Goal: Task Accomplishment & Management: Use online tool/utility

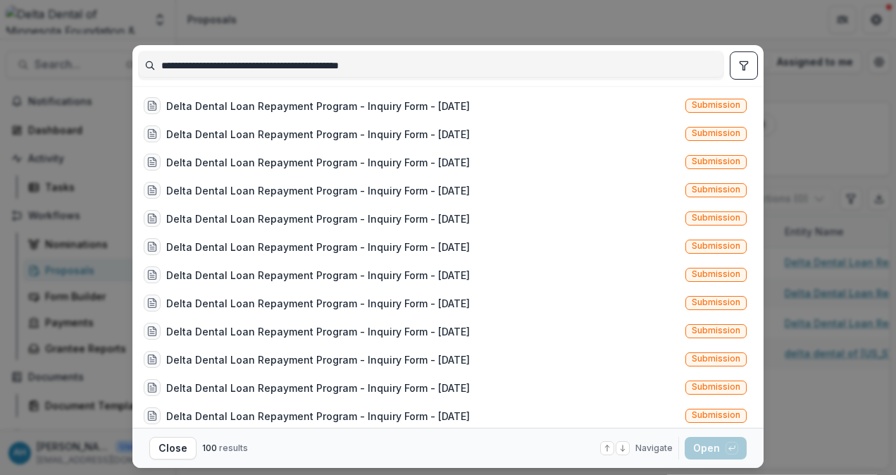
click at [645, 3] on div "**********" at bounding box center [448, 237] width 896 height 475
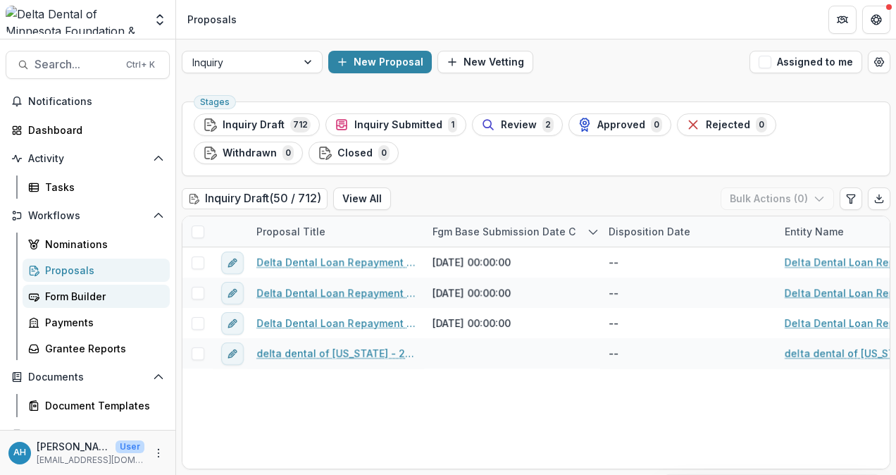
click at [82, 297] on div "Form Builder" at bounding box center [101, 296] width 113 height 15
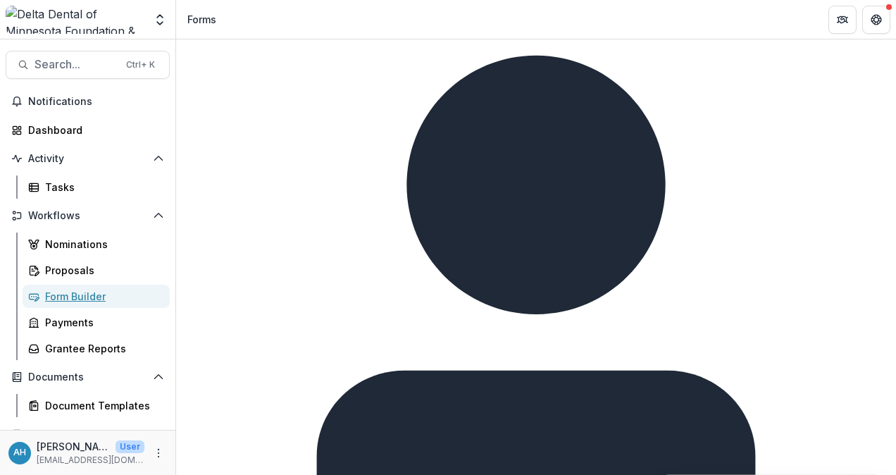
scroll to position [417, 0]
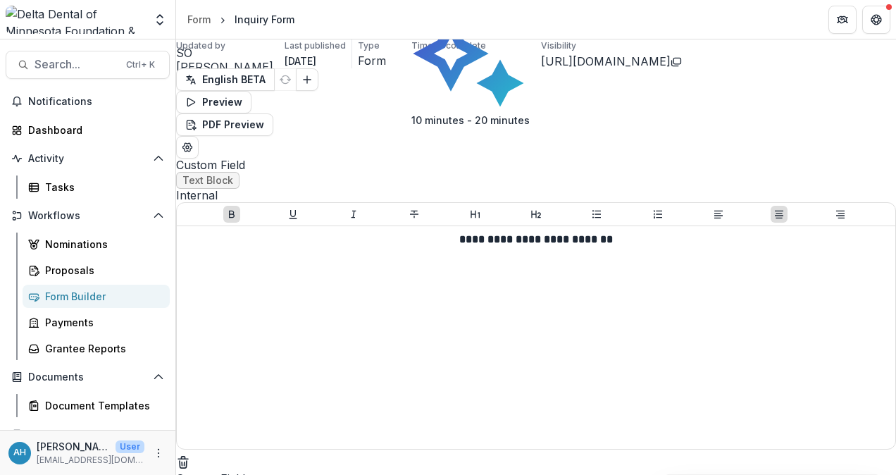
click at [81, 296] on div "Form Builder" at bounding box center [101, 296] width 113 height 15
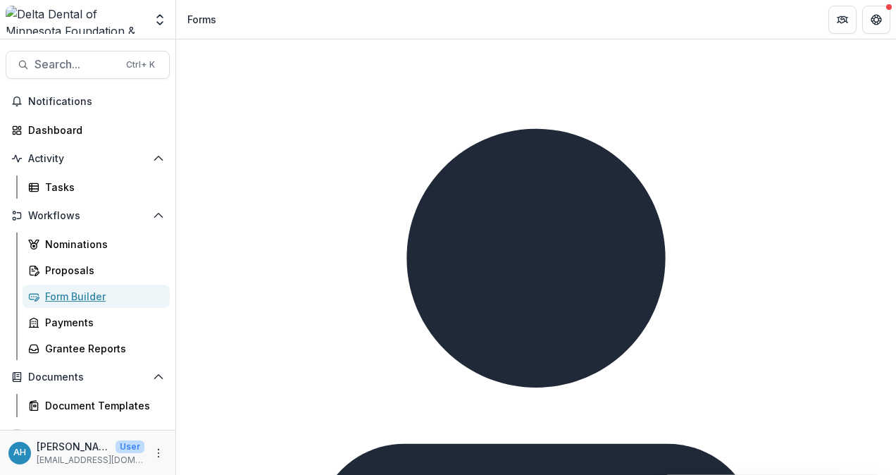
scroll to position [421, 0]
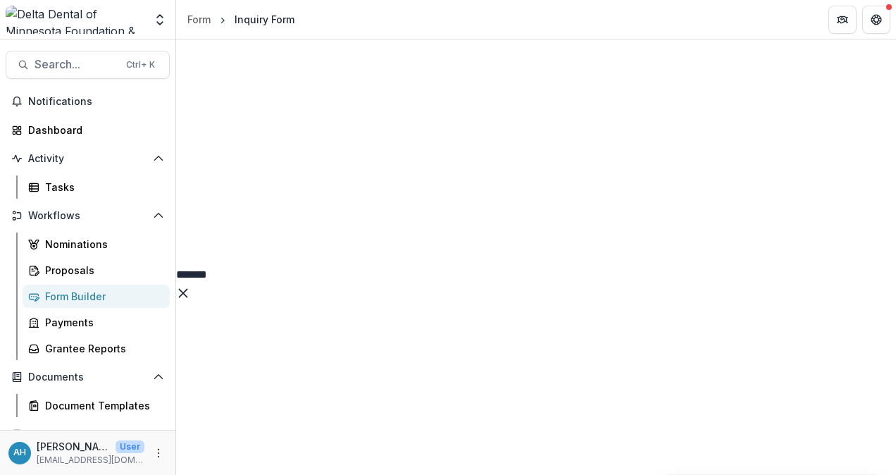
scroll to position [3016, 0]
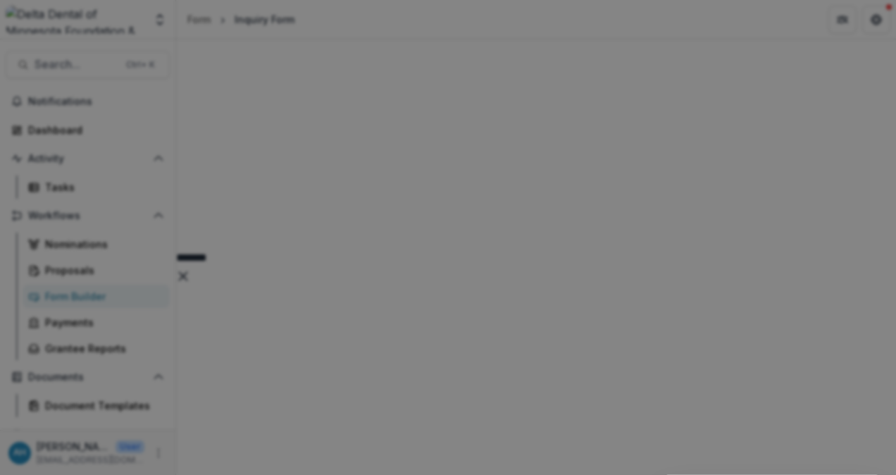
click at [393, 428] on div "Basic Fields New Page File Download File Upload Text Block Currency Phone Numbe…" at bounding box center [448, 237] width 896 height 475
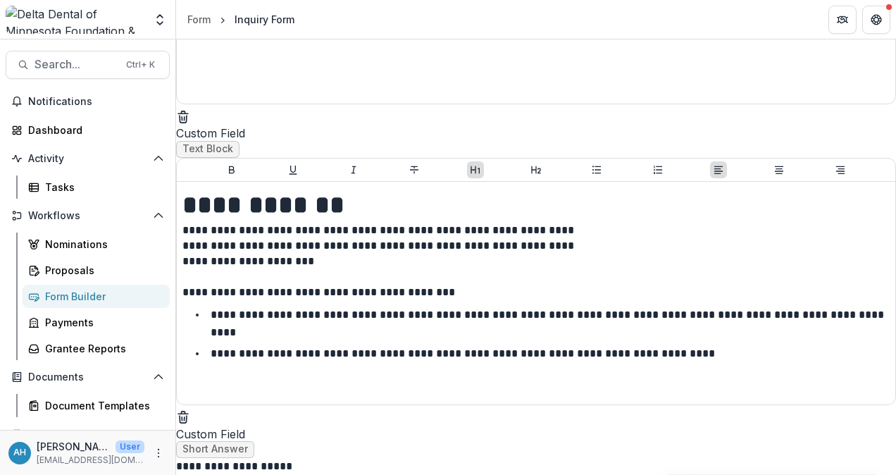
scroll to position [339, 0]
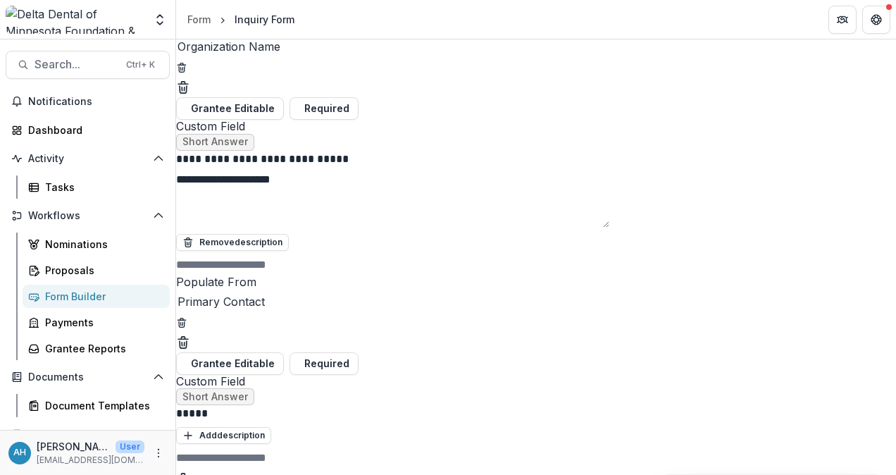
scroll to position [916, 0]
